Goal: Find specific page/section: Find specific page/section

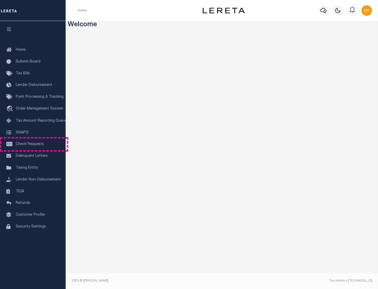
click at [33, 144] on span "Check Requests" at bounding box center [30, 144] width 28 height 4
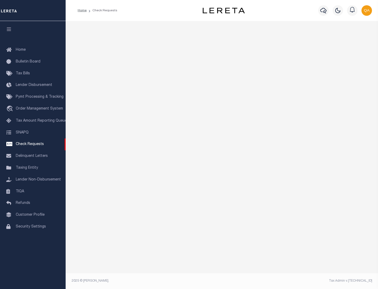
select select "50"
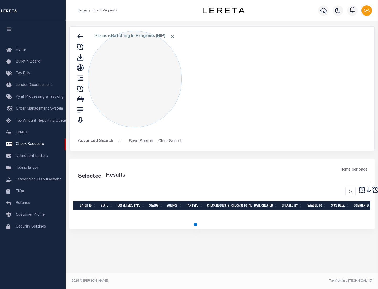
select select "50"
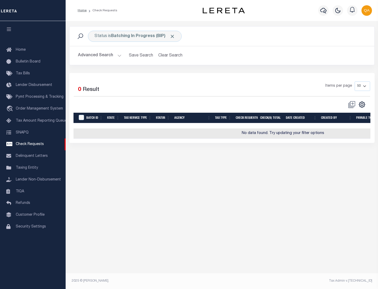
click at [173, 36] on span "Click to Remove" at bounding box center [173, 37] width 6 height 6
